Goal: Task Accomplishment & Management: Use online tool/utility

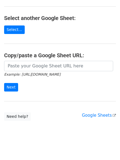
scroll to position [92, 0]
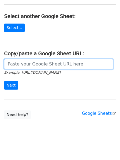
click at [90, 63] on input "url" at bounding box center [58, 64] width 109 height 10
paste input "[URL][DOMAIN_NAME]"
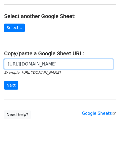
scroll to position [0, 119]
type input "[URL][DOMAIN_NAME]"
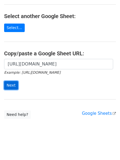
scroll to position [0, 0]
click at [11, 86] on input "Next" at bounding box center [11, 85] width 14 height 8
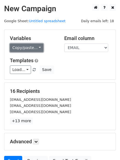
click at [36, 49] on link "Copy/paste..." at bounding box center [26, 48] width 33 height 8
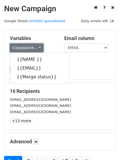
click at [36, 49] on link "Copy/paste..." at bounding box center [26, 48] width 33 height 8
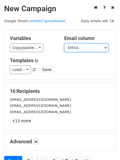
click at [71, 51] on select "NAME EMAIL Merge status" at bounding box center [86, 48] width 44 height 8
click at [51, 57] on div "Variables Copy/paste... {{NAME }} {{EMAIL}} {{Merge status}} Email column NAME …" at bounding box center [59, 55] width 111 height 50
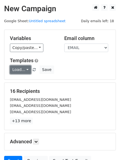
click at [26, 69] on link "Load..." at bounding box center [20, 69] width 21 height 8
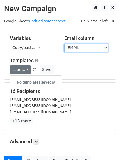
click at [68, 50] on select "NAME EMAIL Merge status" at bounding box center [86, 48] width 44 height 8
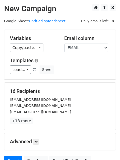
click at [85, 96] on div "reideliz@comcast.net" at bounding box center [60, 99] width 108 height 6
click at [22, 121] on link "+13 more" at bounding box center [21, 120] width 23 height 7
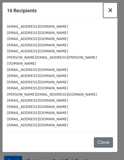
click at [112, 9] on span "×" at bounding box center [109, 10] width 5 height 8
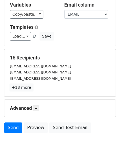
scroll to position [37, 0]
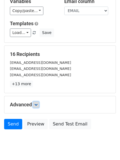
click at [37, 103] on icon at bounding box center [35, 104] width 3 height 3
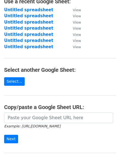
scroll to position [38, 0]
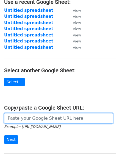
click at [99, 119] on input "url" at bounding box center [58, 118] width 109 height 10
paste input "[URL][DOMAIN_NAME]"
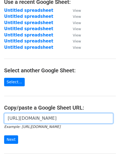
scroll to position [0, 119]
type input "[URL][DOMAIN_NAME]"
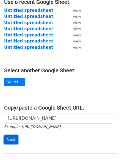
scroll to position [0, 0]
click at [9, 141] on input "Next" at bounding box center [11, 139] width 14 height 8
